Goal: Information Seeking & Learning: Learn about a topic

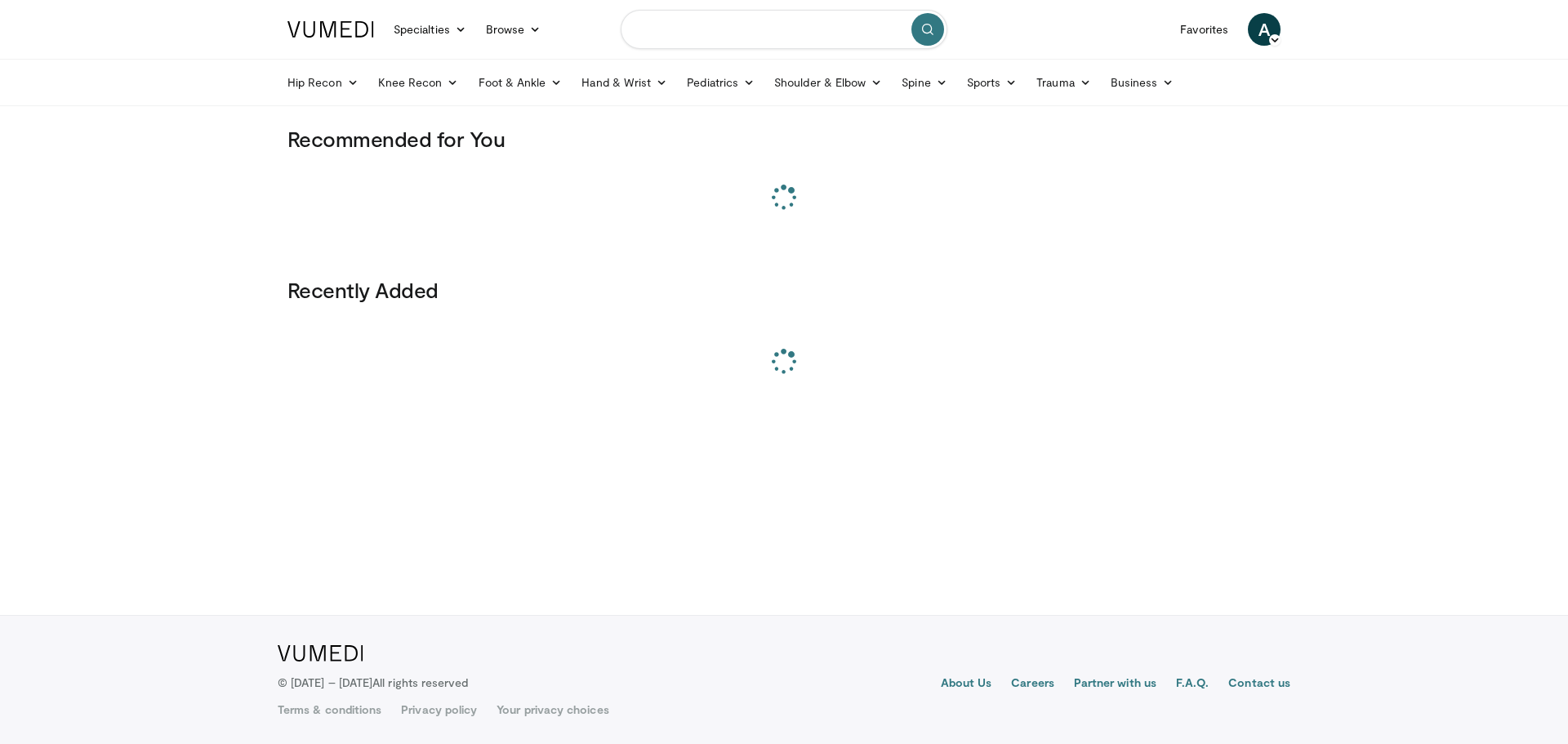
click at [720, 20] on input "Search topics, interventions" at bounding box center [784, 29] width 326 height 39
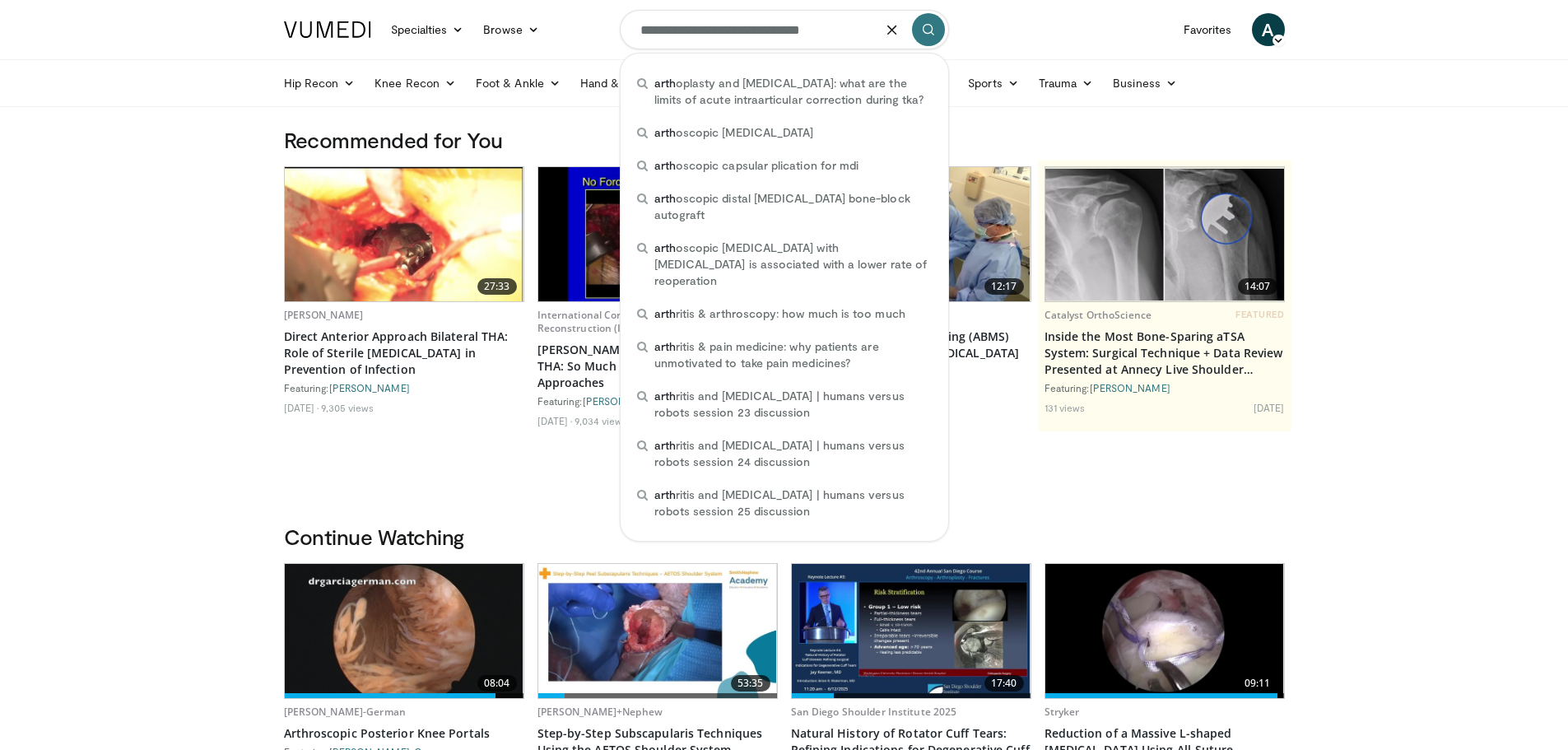
type input "**********"
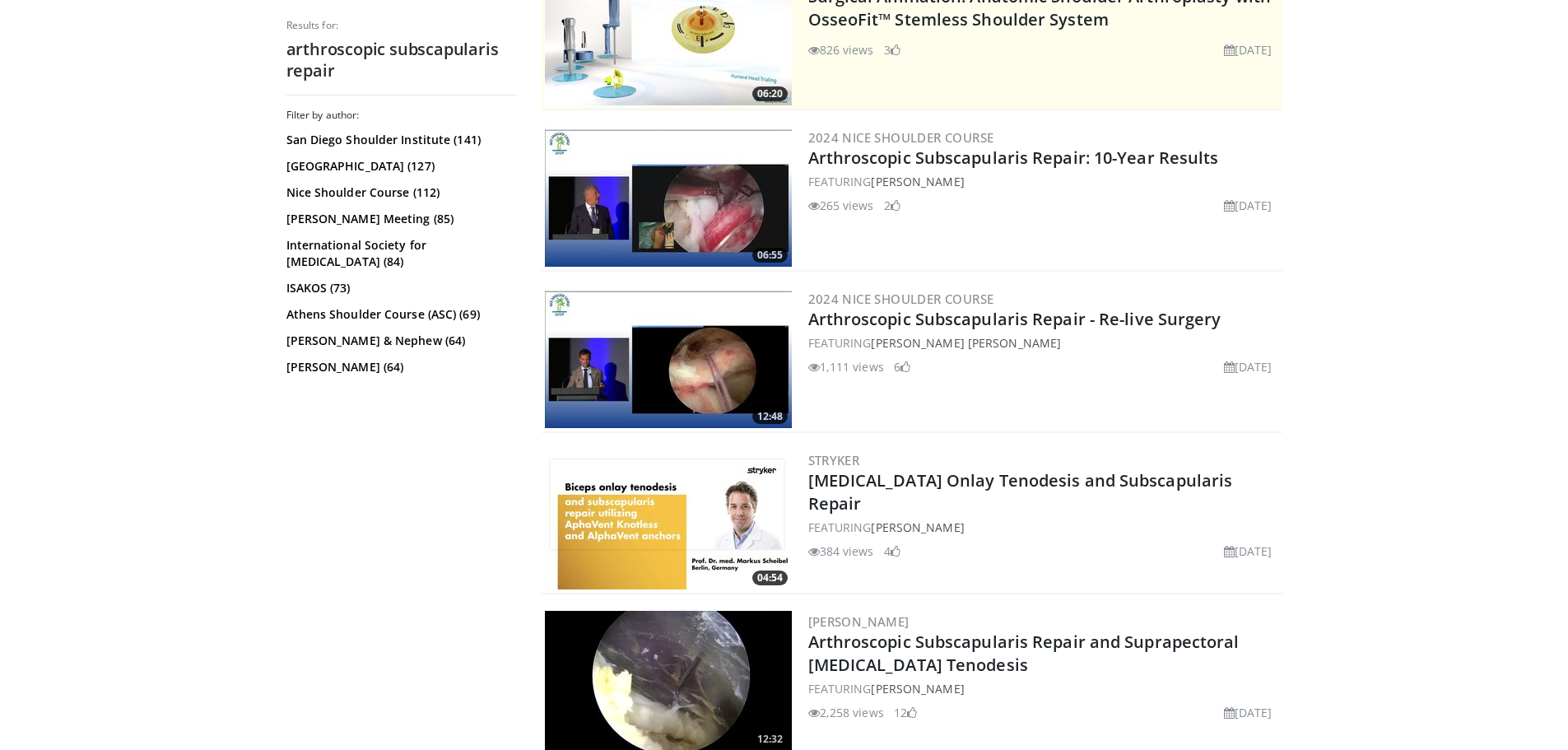
scroll to position [412, 0]
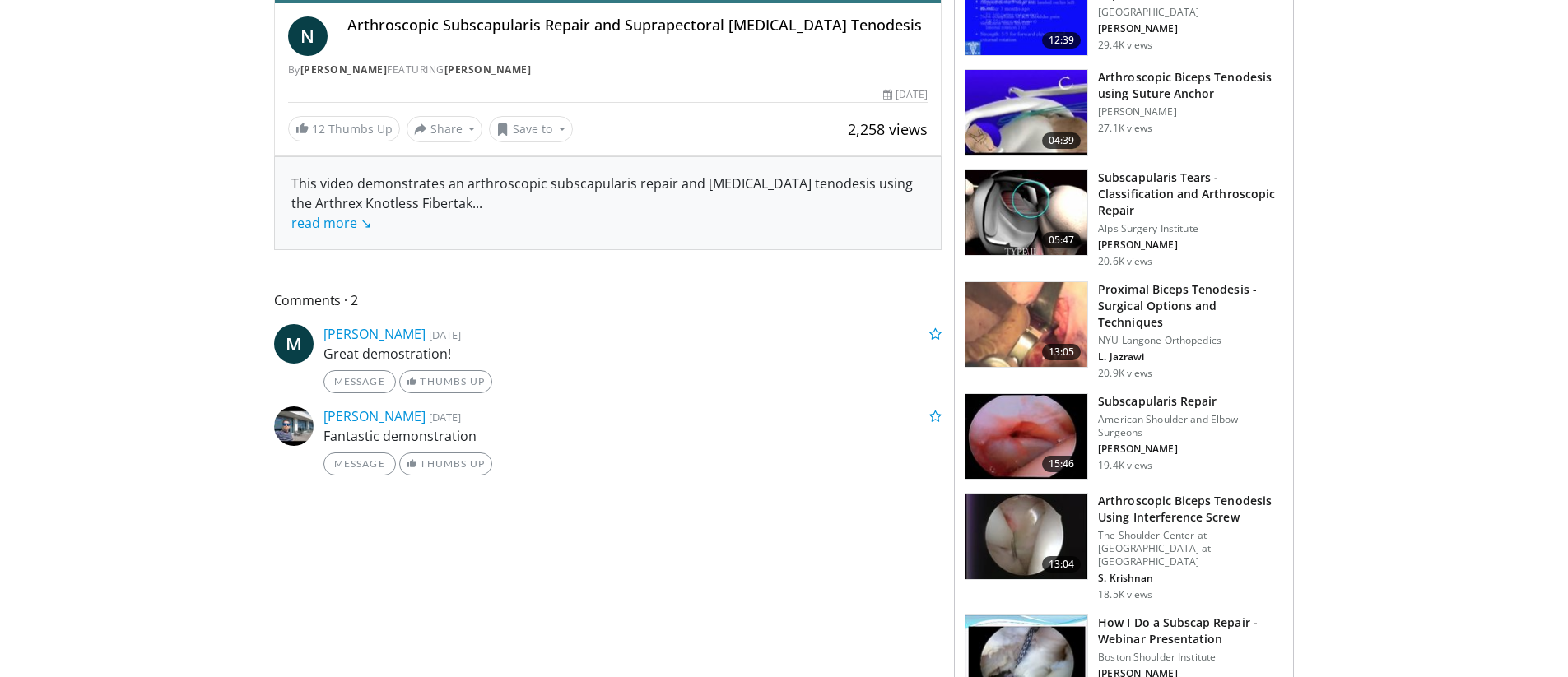
scroll to position [494, 0]
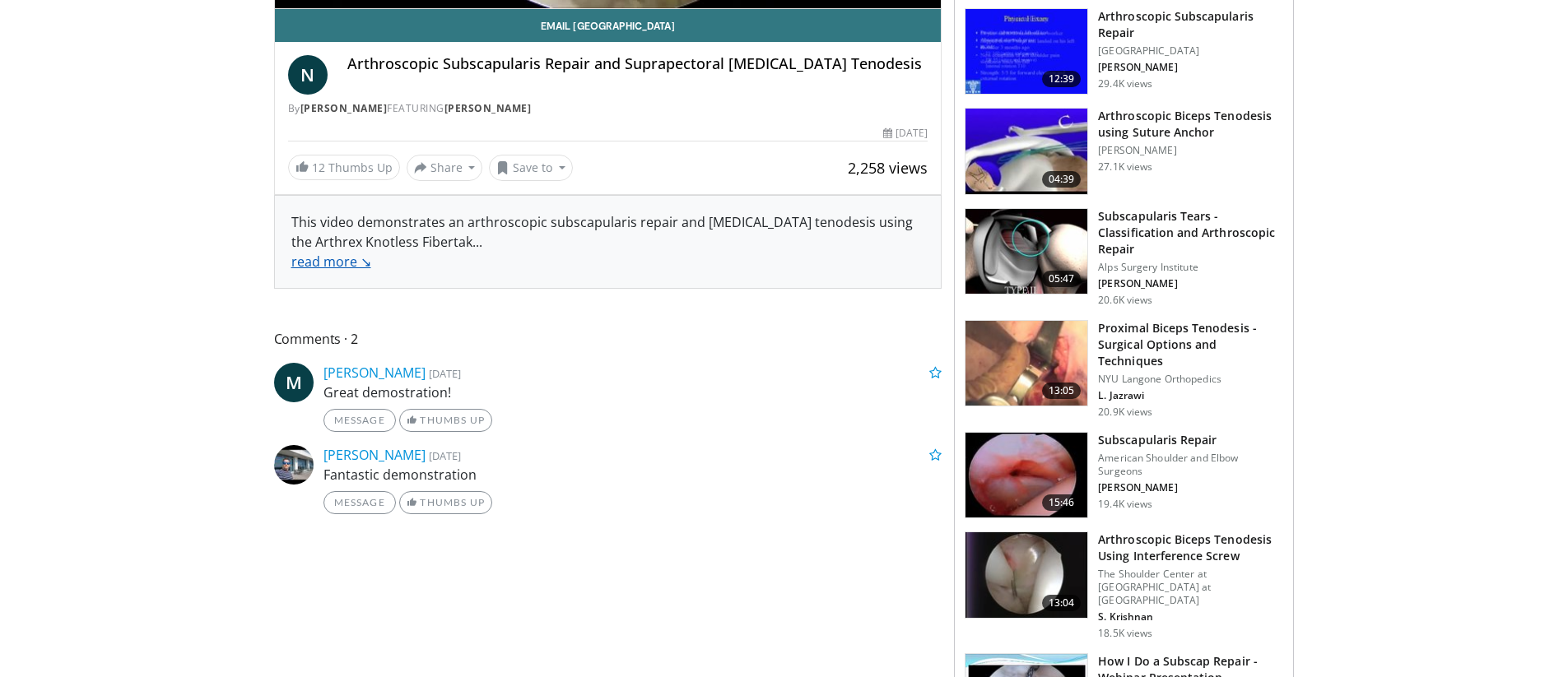
click at [324, 268] on link "read more ↘" at bounding box center [331, 262] width 80 height 18
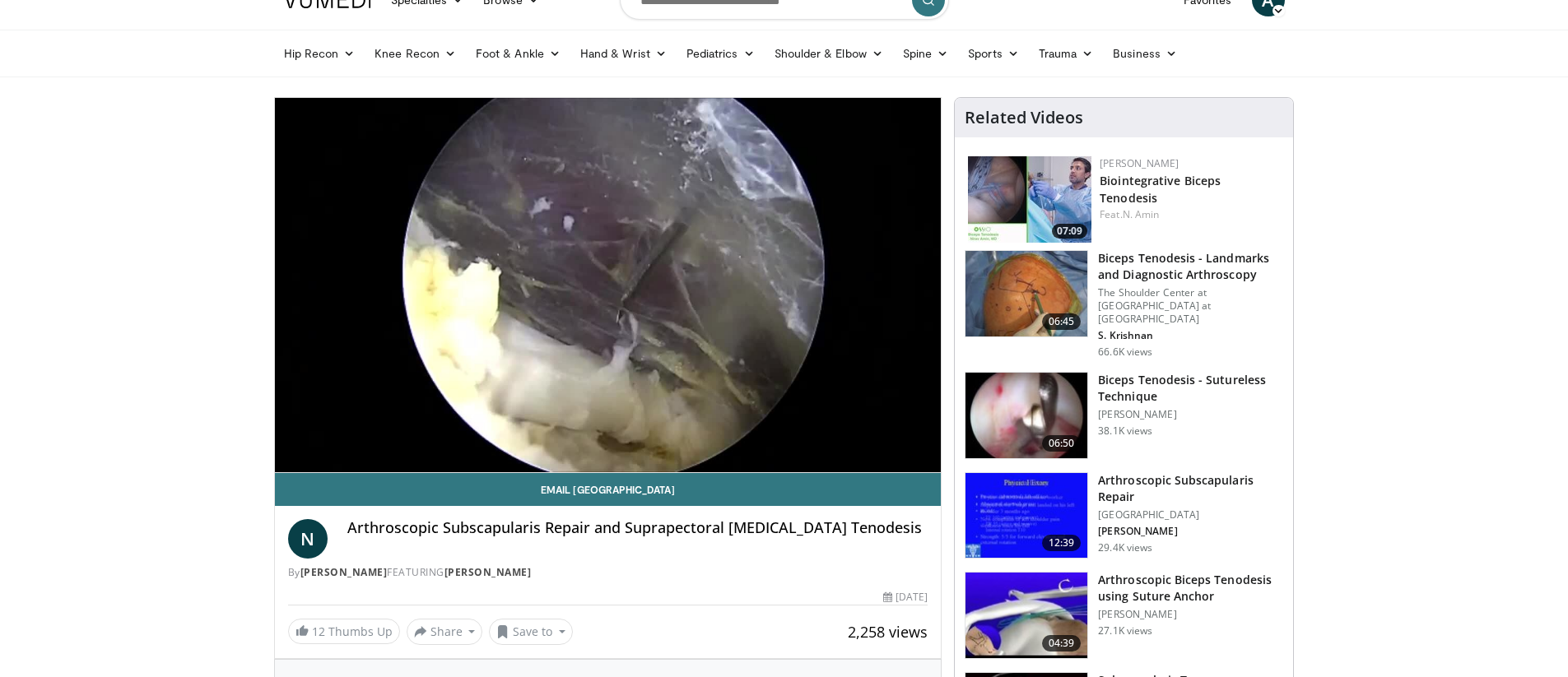
scroll to position [0, 0]
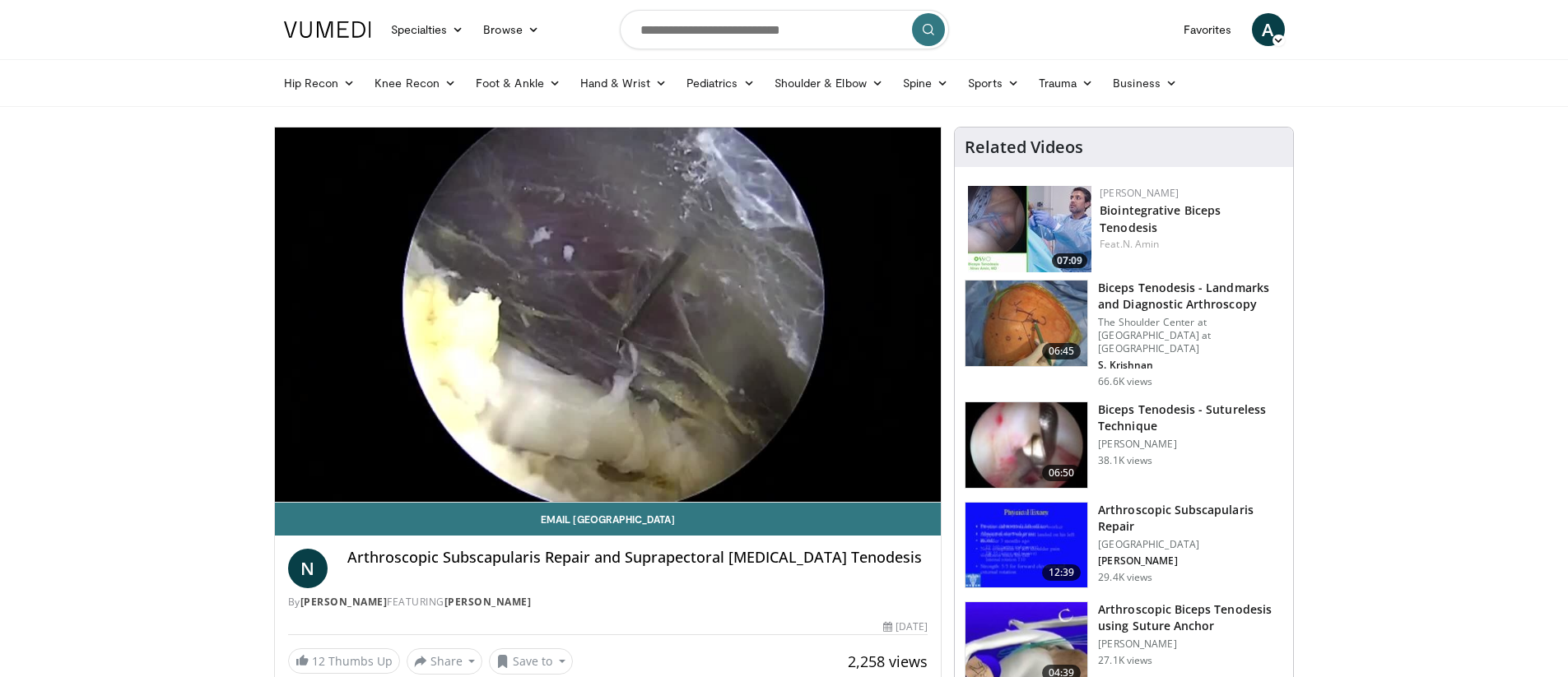
drag, startPoint x: 322, startPoint y: 458, endPoint x: 255, endPoint y: 459, distance: 67.0
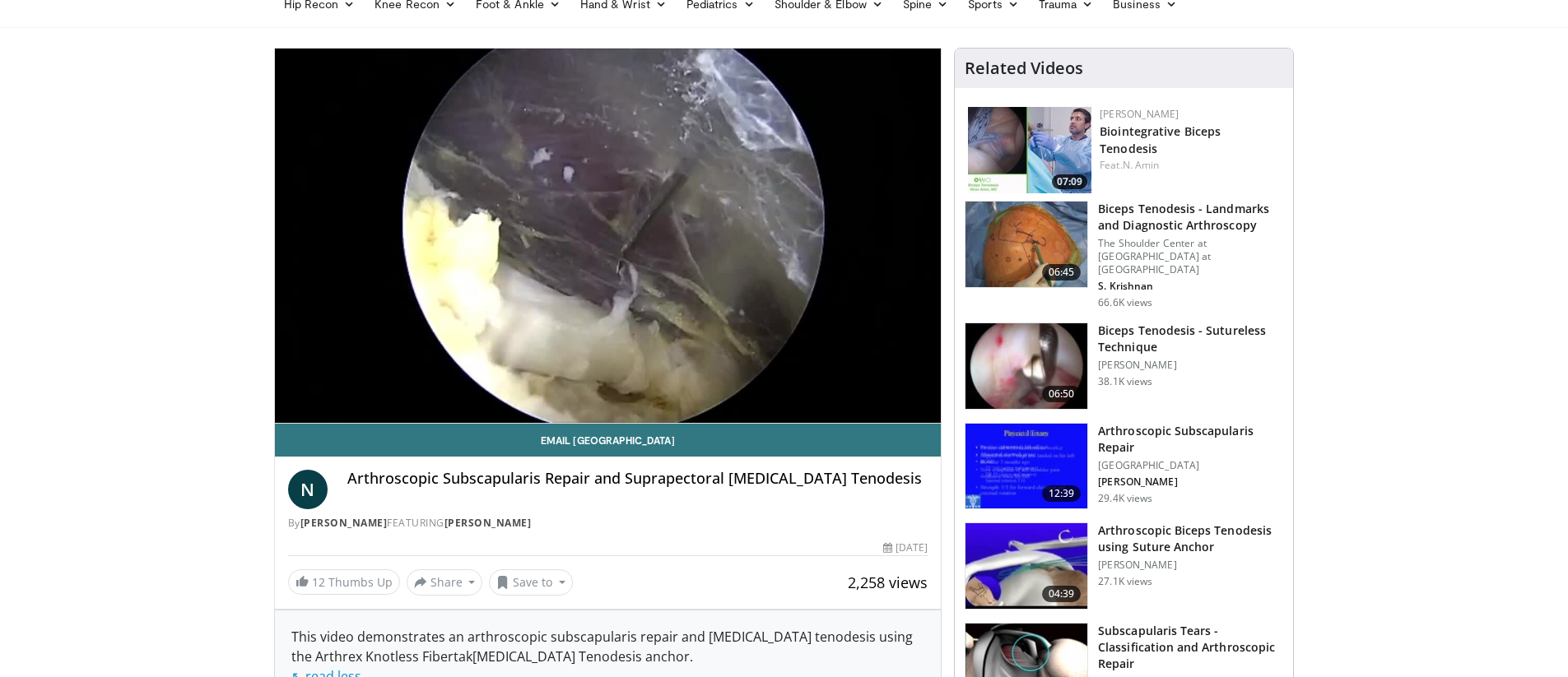
scroll to position [82, 0]
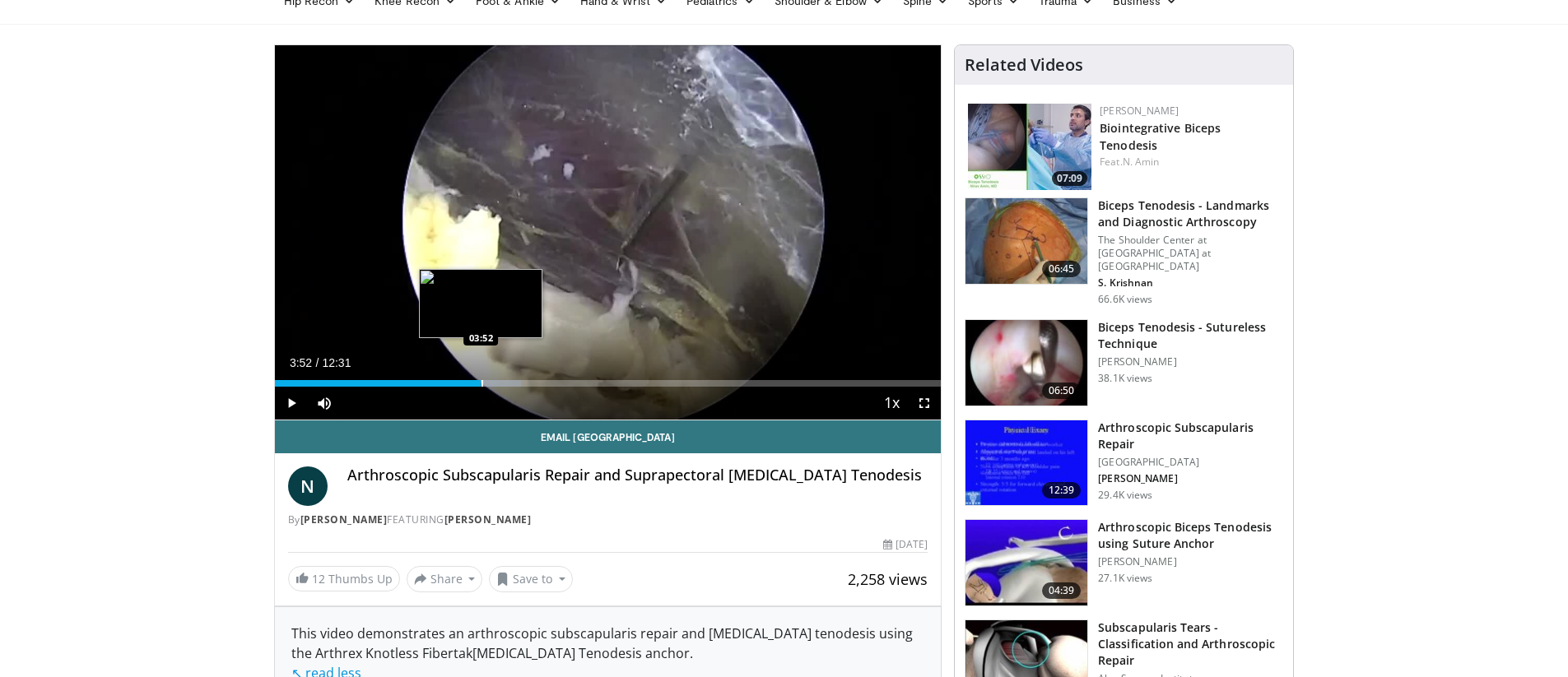
click at [481, 377] on div "Loaded : 36.97% 03:31 03:52" at bounding box center [609, 378] width 667 height 16
click at [455, 383] on div "Progress Bar" at bounding box center [455, 383] width 2 height 6
click at [481, 378] on div "Loaded : 35.65% 03:52 03:51" at bounding box center [609, 378] width 667 height 16
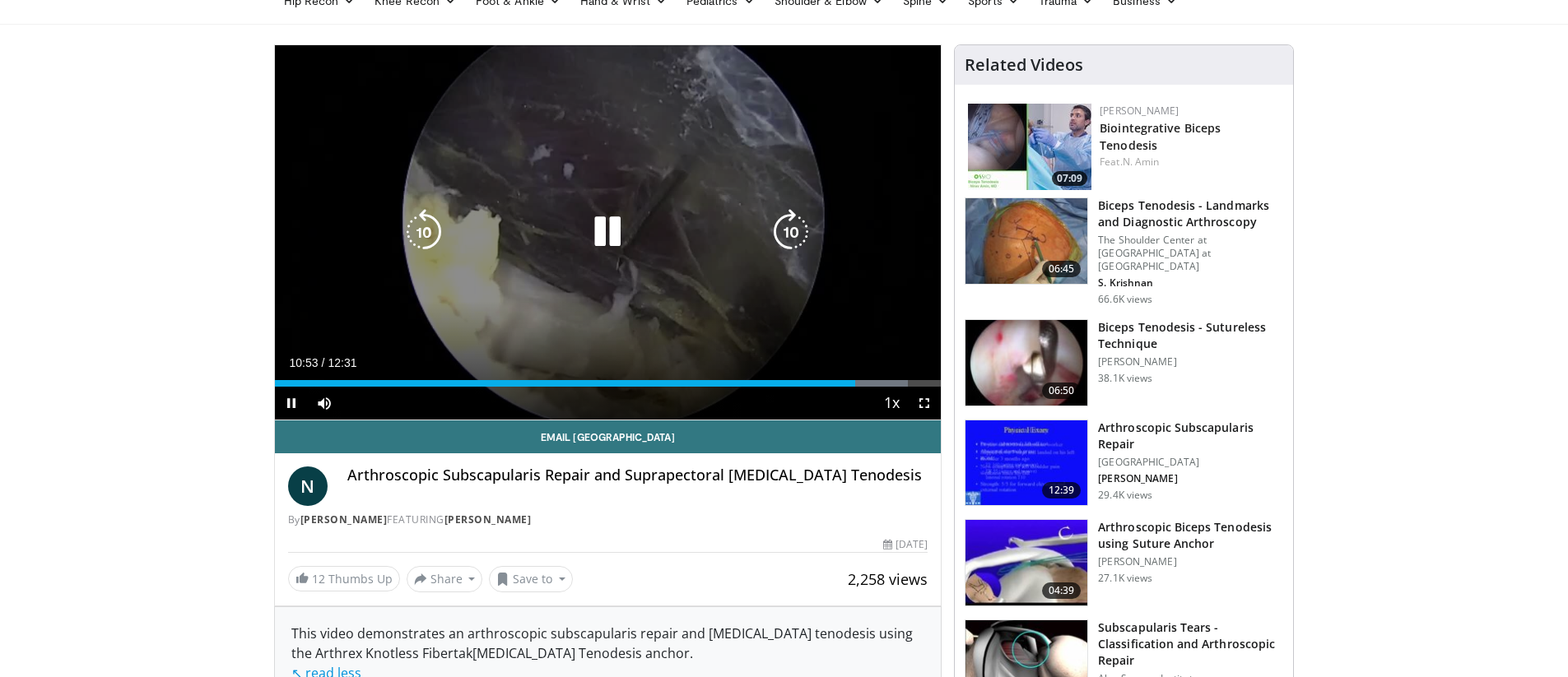
click at [604, 230] on icon "Video Player" at bounding box center [608, 232] width 46 height 46
click at [620, 259] on div "10 seconds Tap to unmute" at bounding box center [609, 232] width 667 height 375
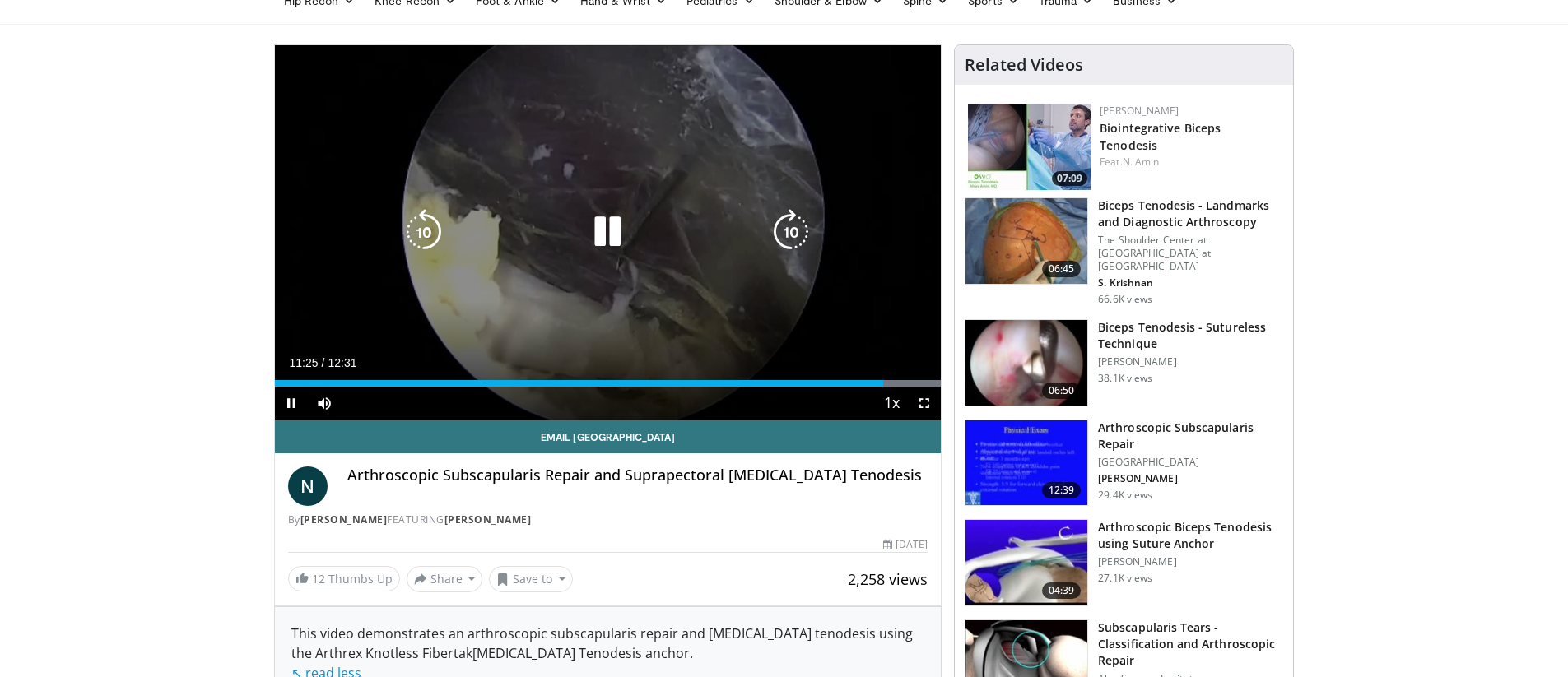
click at [520, 351] on div "10 seconds Tap to unmute" at bounding box center [609, 232] width 667 height 375
